Goal: Obtain resource: Download file/media

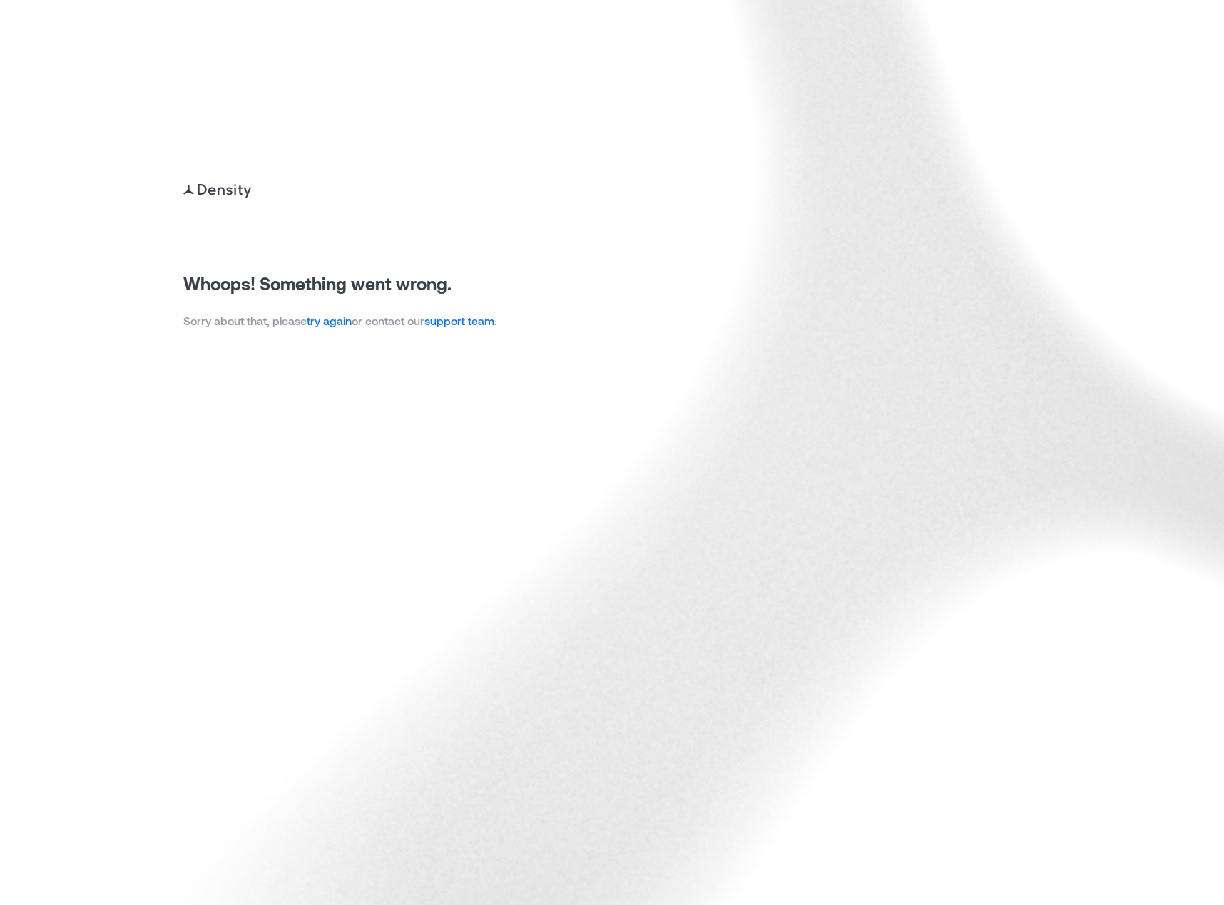
click at [344, 322] on link "try again" at bounding box center [329, 321] width 45 height 14
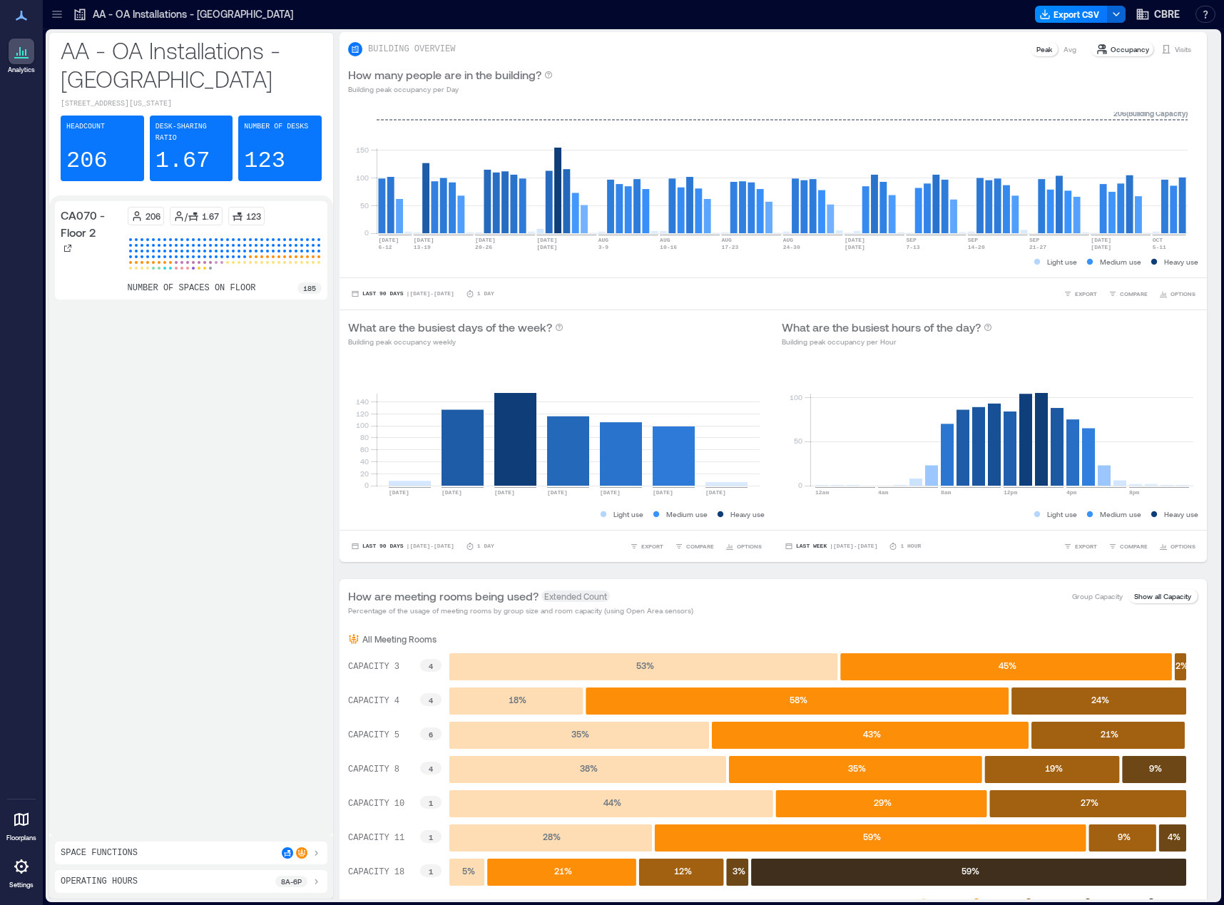
click at [52, 10] on icon at bounding box center [57, 14] width 14 height 14
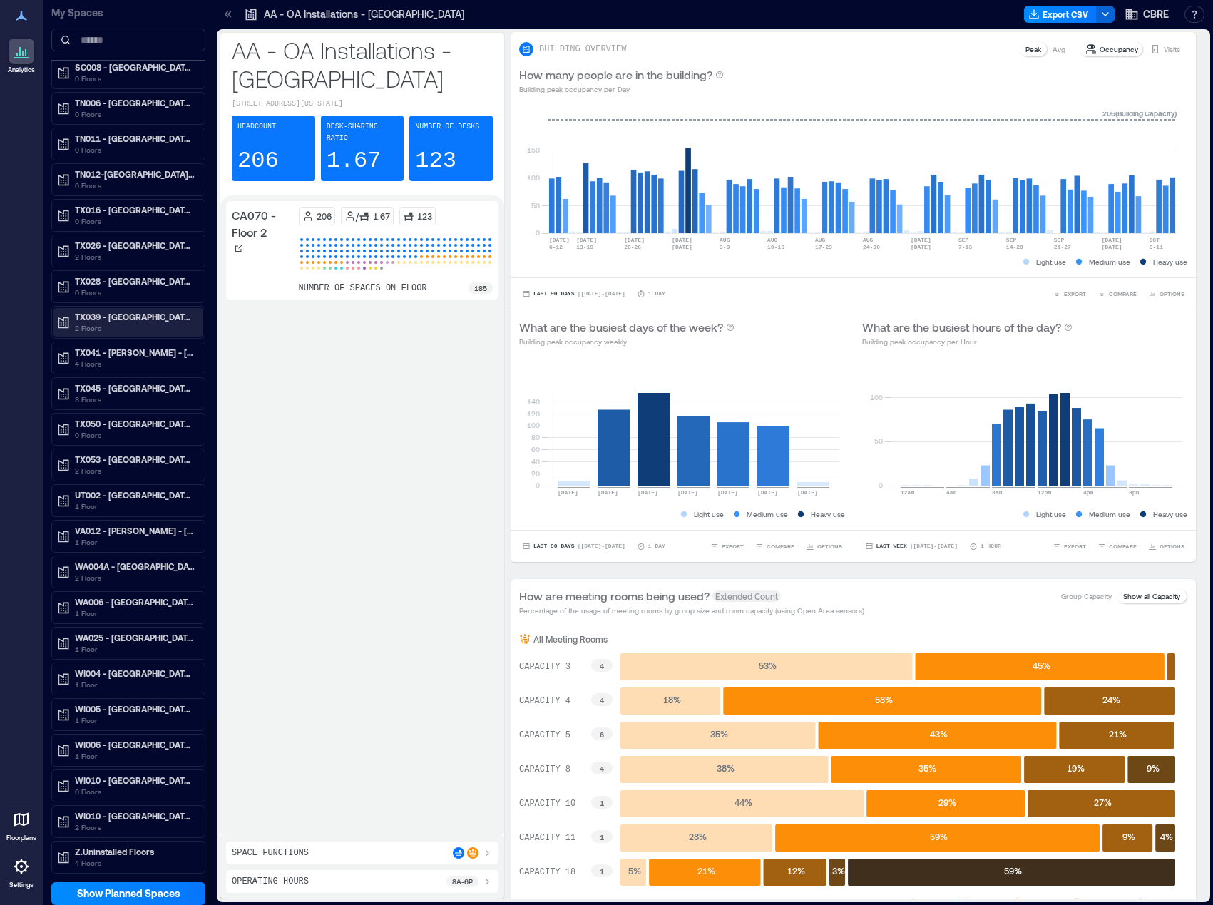
scroll to position [1, 0]
click at [100, 244] on p "TX026 - Dallas - 2100 McKinney" at bounding box center [135, 245] width 120 height 11
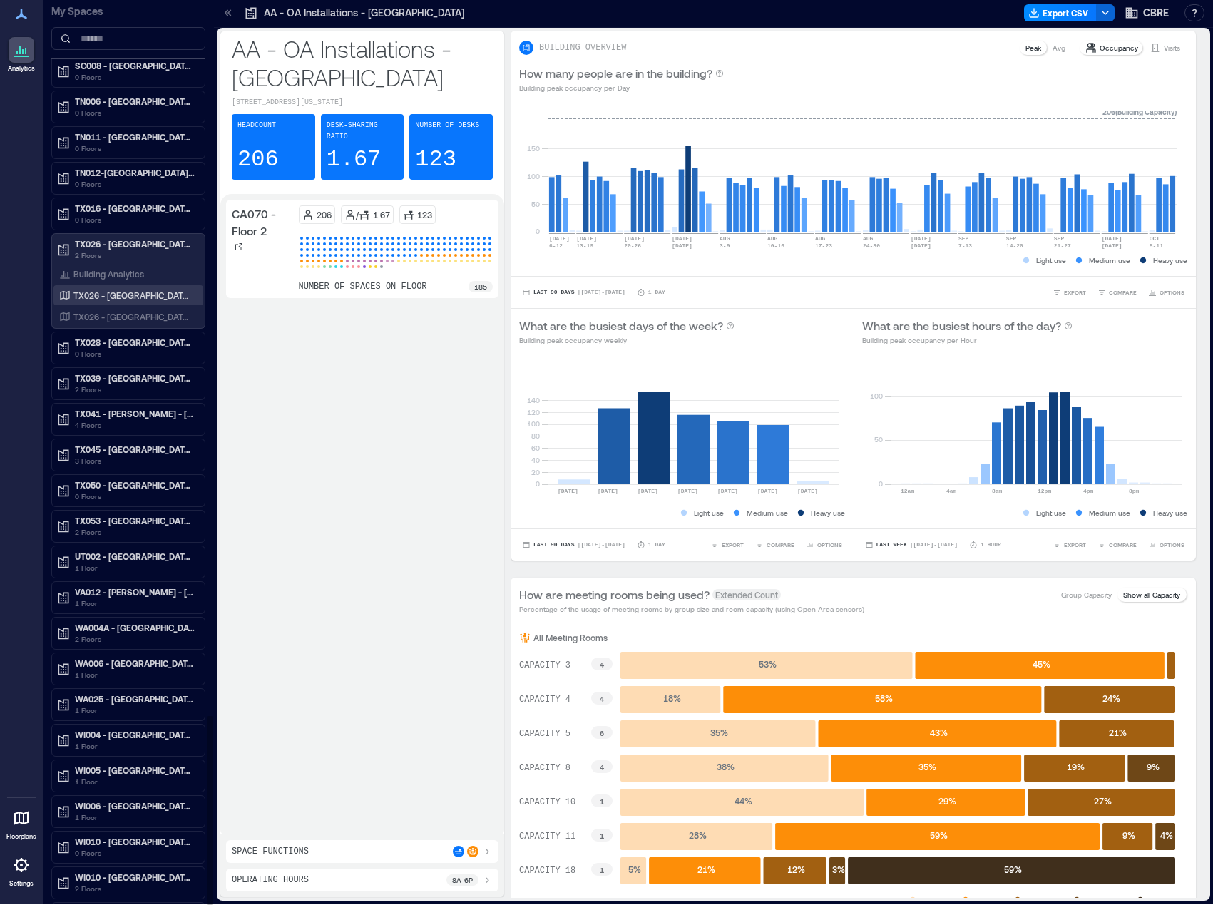
click at [155, 296] on p "TX026 - Dallas - 2100 McKinney Fl 9" at bounding box center [132, 295] width 118 height 11
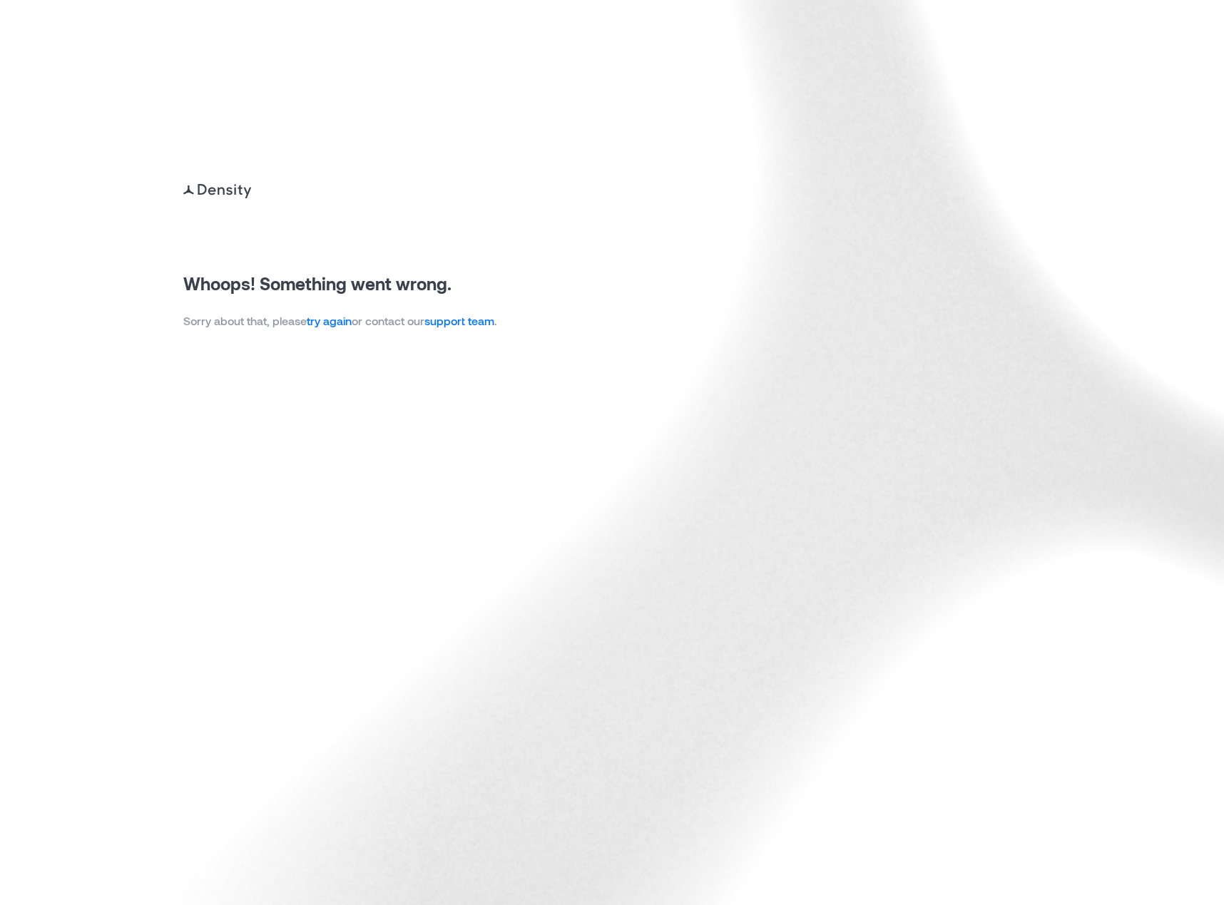
click at [339, 325] on link "try again" at bounding box center [329, 321] width 45 height 14
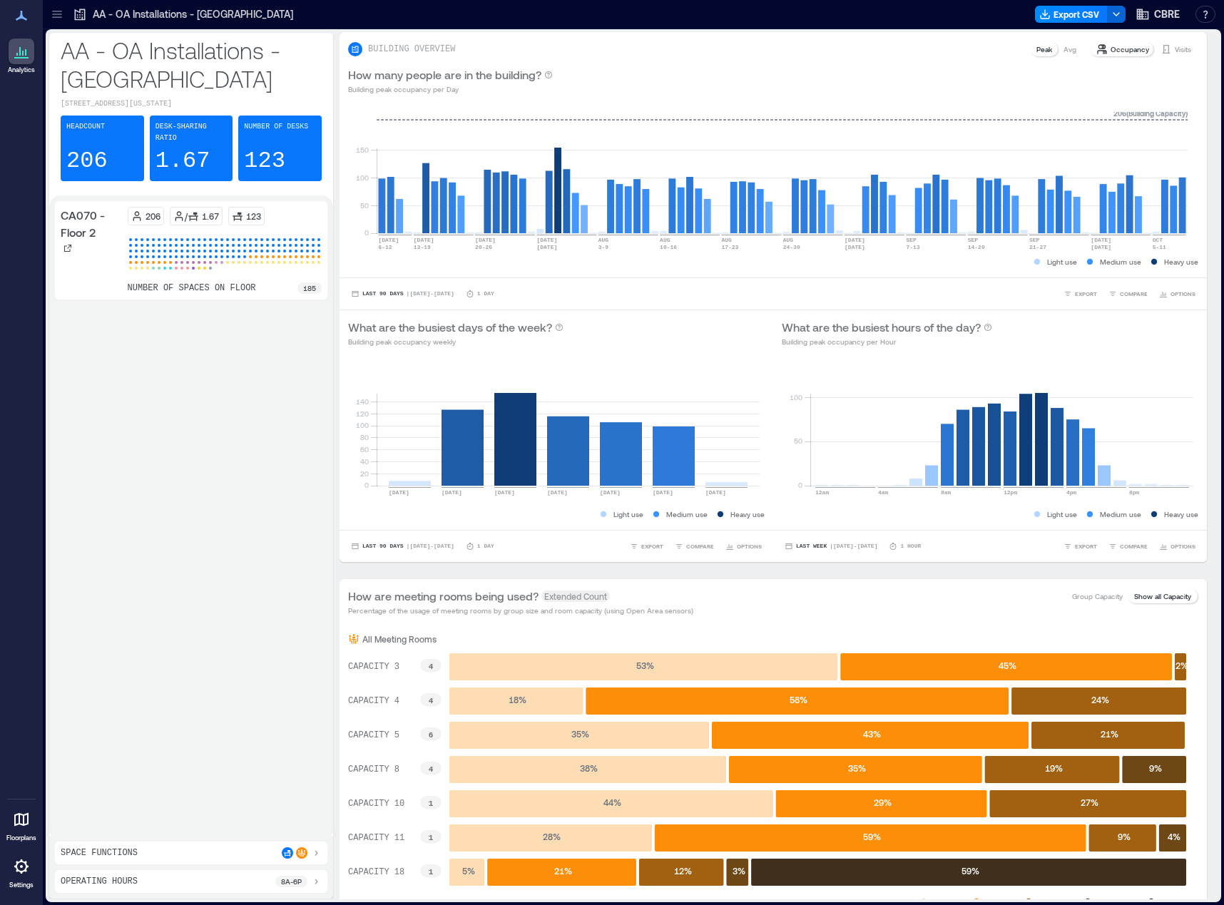
click at [58, 11] on icon at bounding box center [56, 11] width 9 height 1
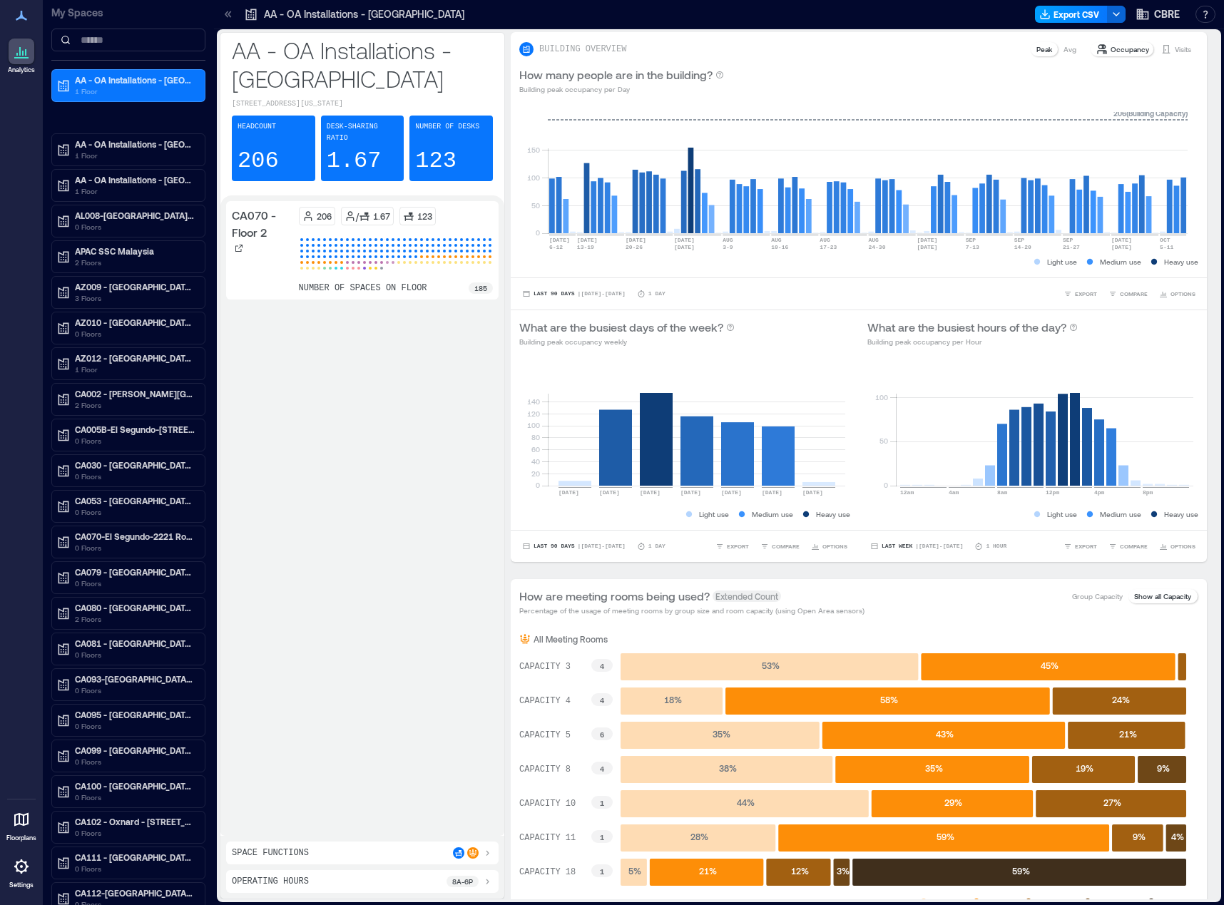
click at [1045, 14] on polyline "button" at bounding box center [1045, 15] width 5 height 2
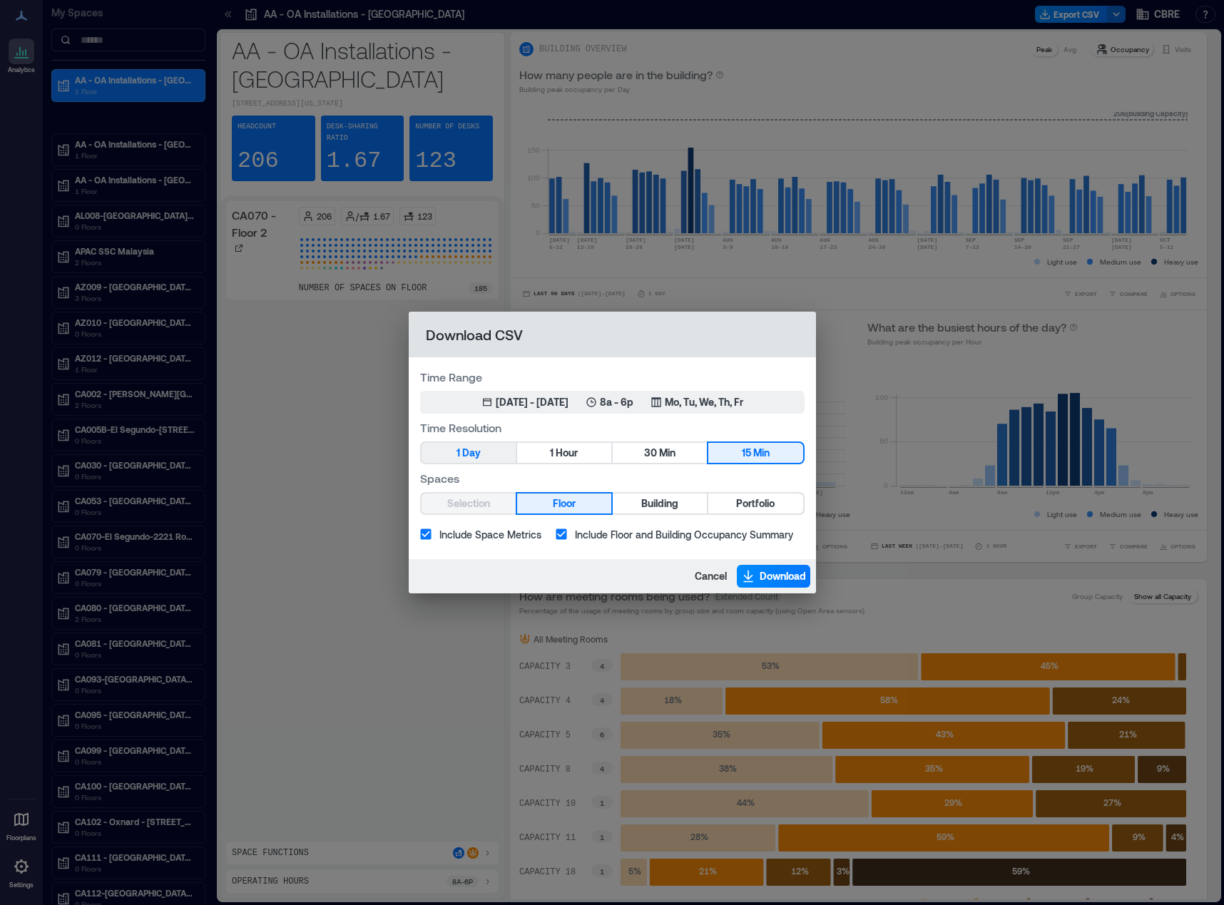
click at [479, 446] on span "Day" at bounding box center [471, 453] width 19 height 18
click at [551, 402] on div "Jul 9, 2025 - Oct 8, 2025" at bounding box center [532, 402] width 73 height 14
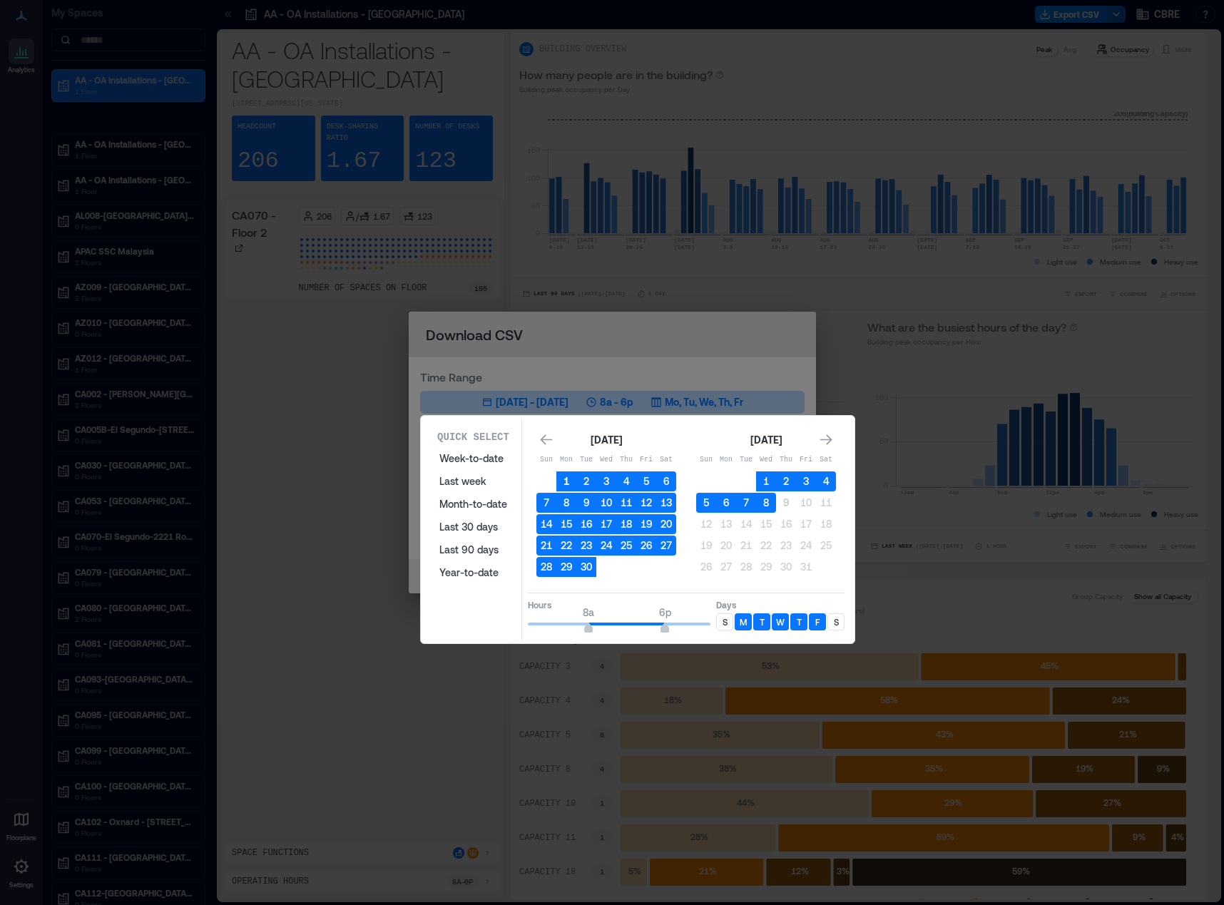
click at [568, 479] on button "1" at bounding box center [566, 481] width 20 height 20
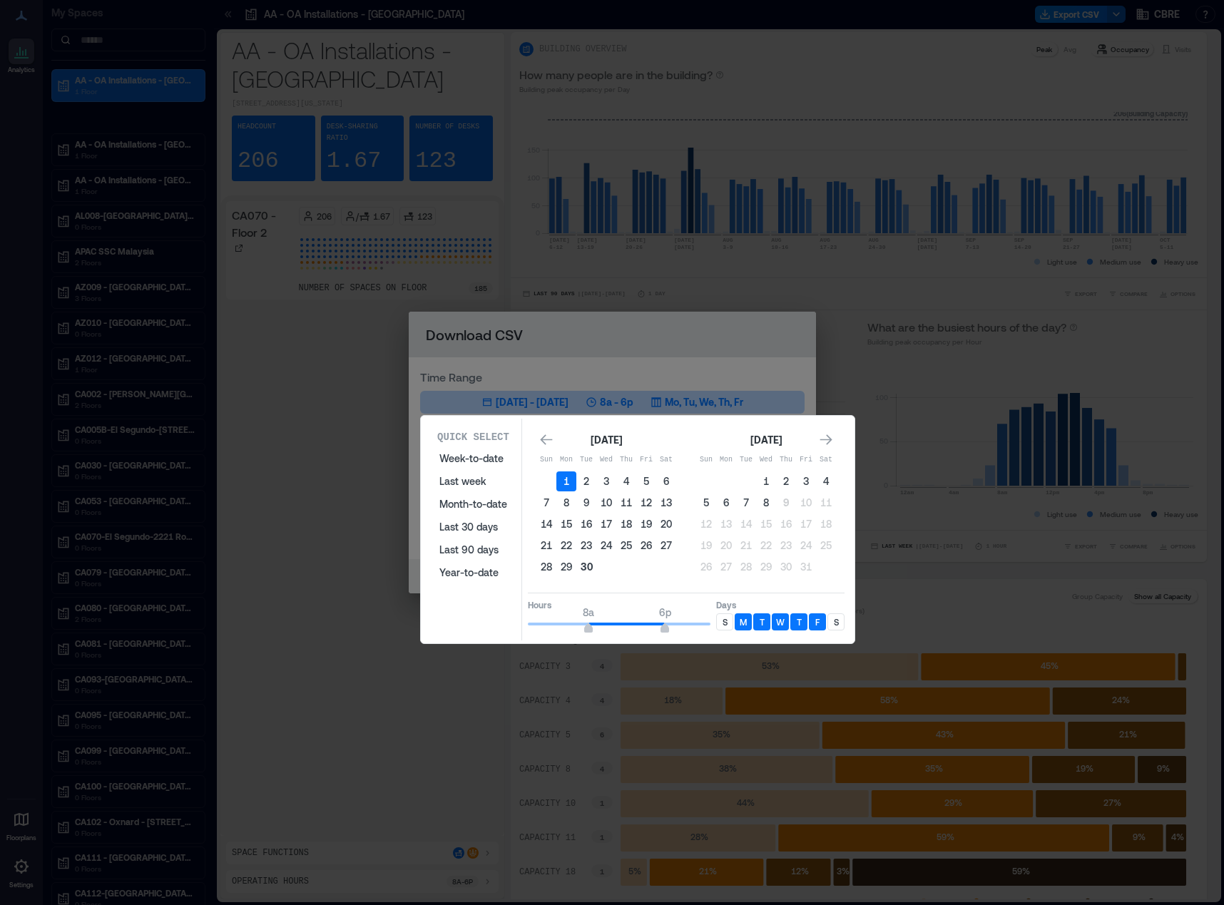
click at [589, 570] on button "30" at bounding box center [586, 567] width 20 height 20
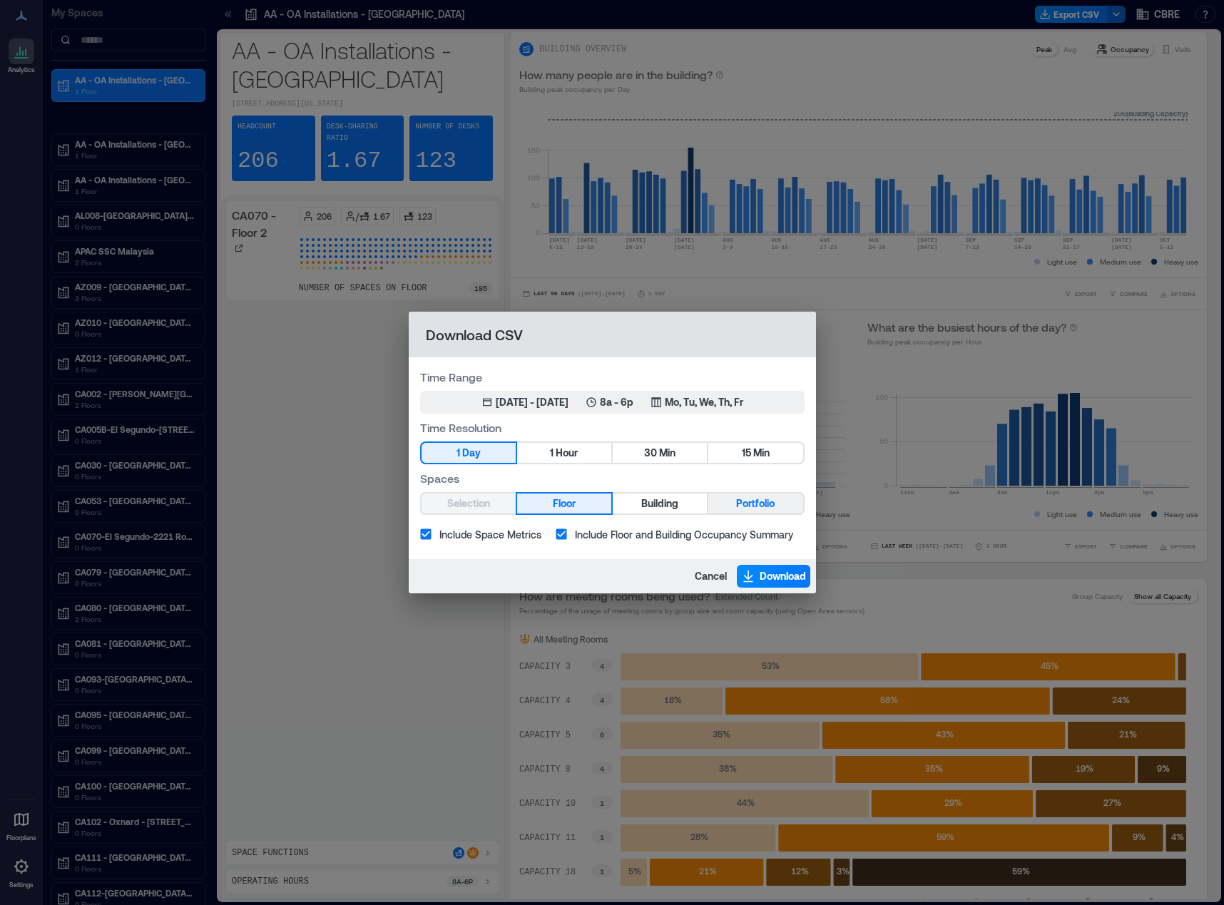
click at [739, 504] on span "Portfolio" at bounding box center [755, 504] width 39 height 18
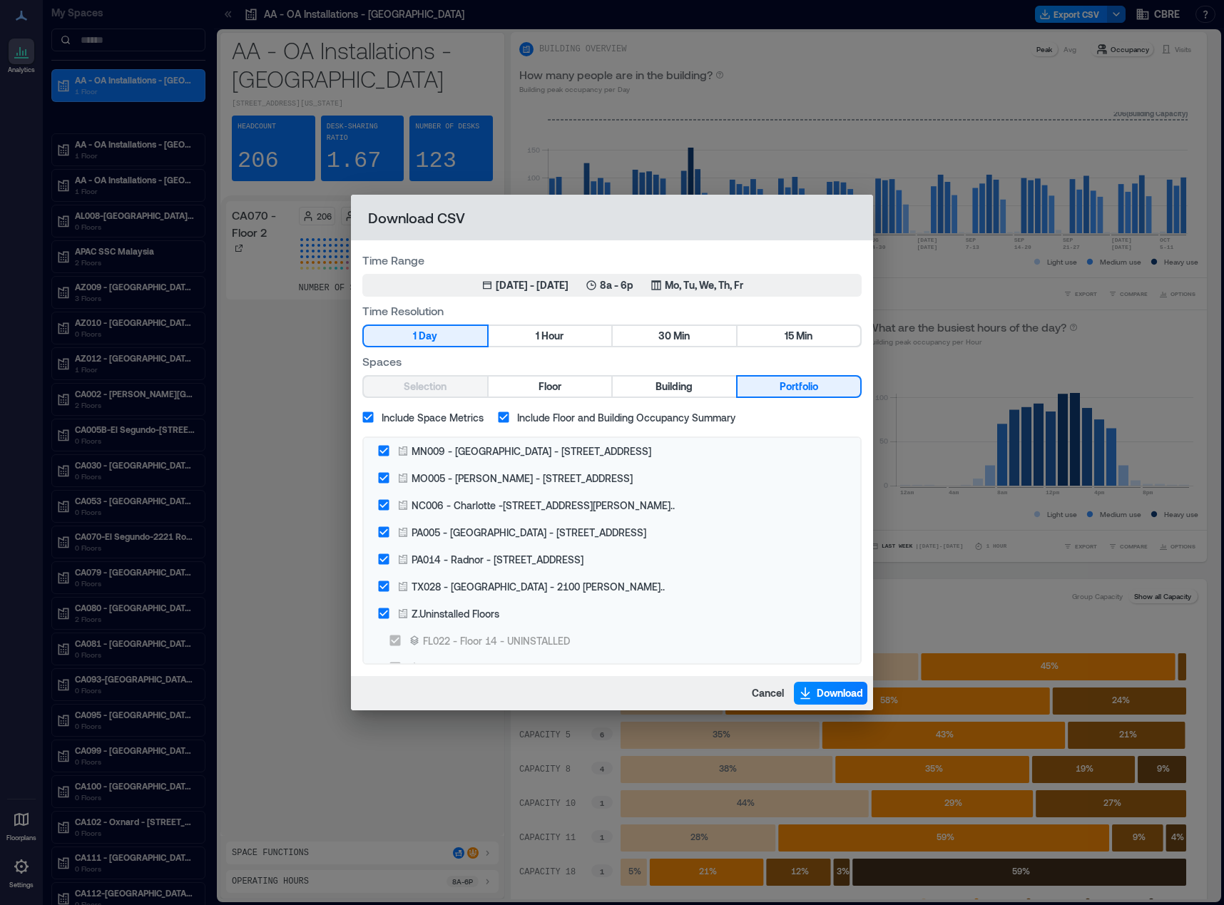
scroll to position [5071, 0]
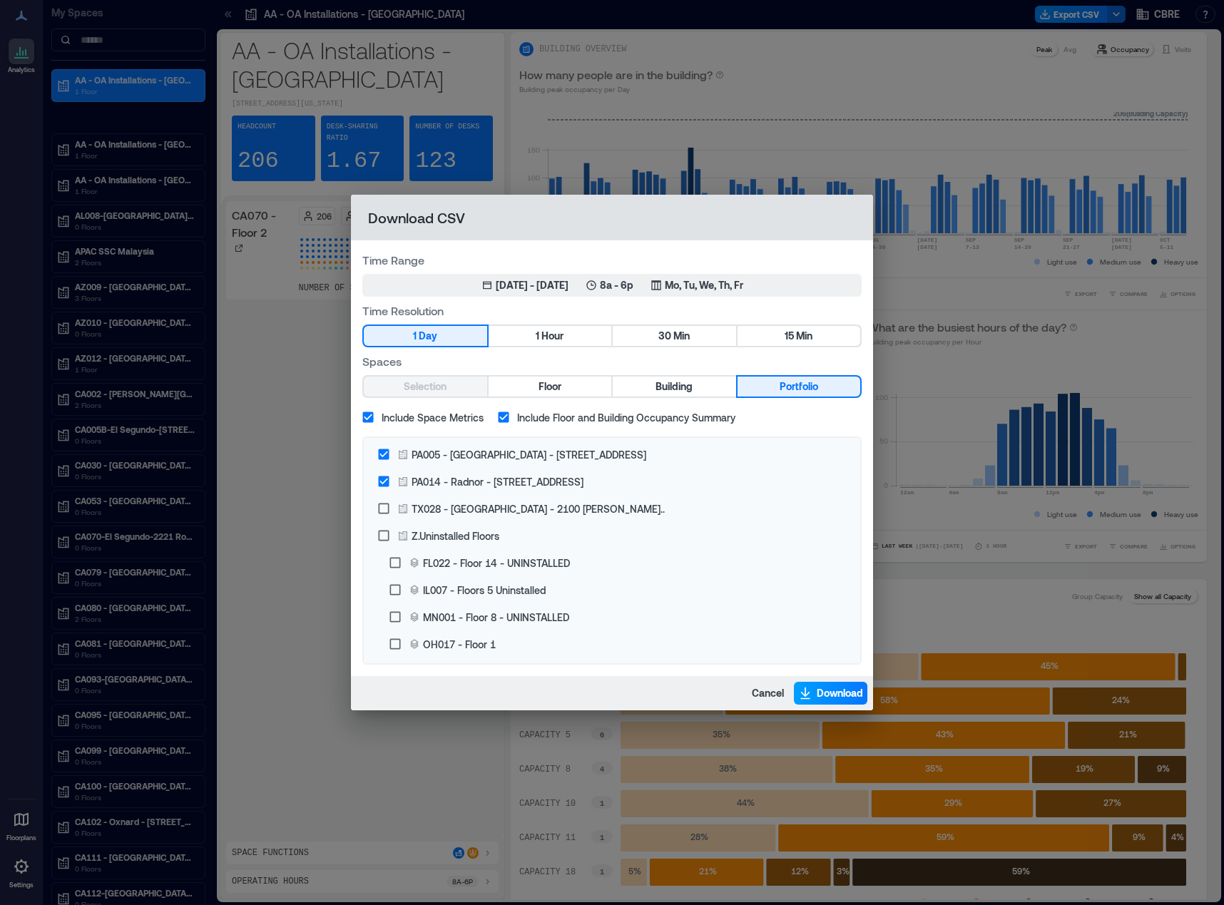
click at [794, 684] on button "Download" at bounding box center [830, 693] width 73 height 23
